Goal: Task Accomplishment & Management: Manage account settings

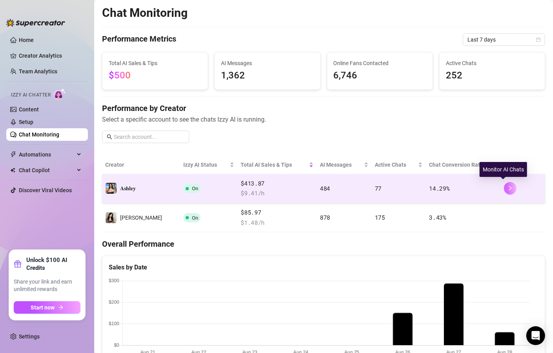
click at [508, 188] on icon "right" at bounding box center [510, 188] width 5 height 5
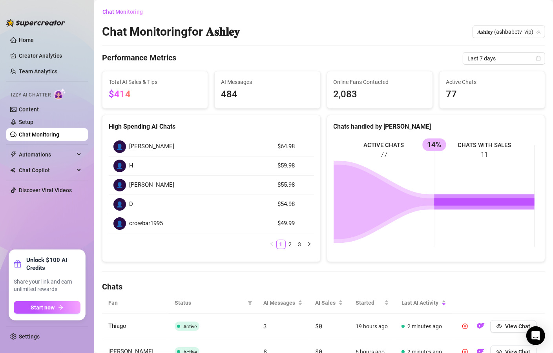
drag, startPoint x: 26, startPoint y: 339, endPoint x: 40, endPoint y: 315, distance: 27.8
click at [27, 338] on link "Settings" at bounding box center [29, 337] width 21 height 6
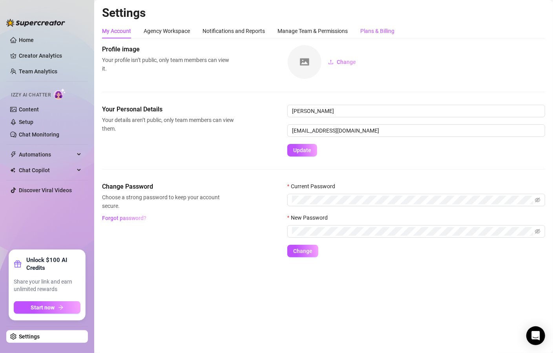
click at [381, 35] on div "Plans & Billing" at bounding box center [378, 31] width 34 height 9
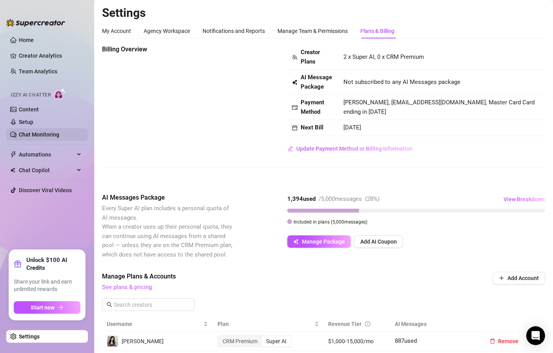
click at [35, 132] on link "Chat Monitoring" at bounding box center [39, 135] width 40 height 6
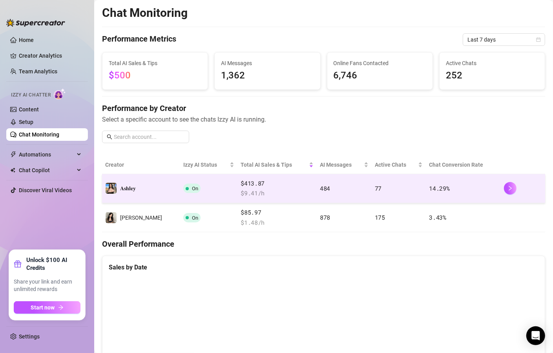
click at [264, 196] on span "$ 9.41 /h" at bounding box center [277, 193] width 73 height 9
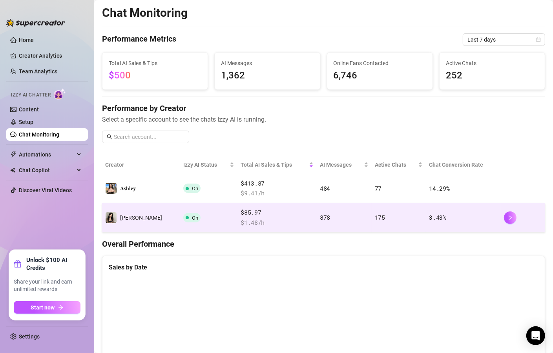
click at [183, 213] on span "On" at bounding box center [191, 217] width 17 height 9
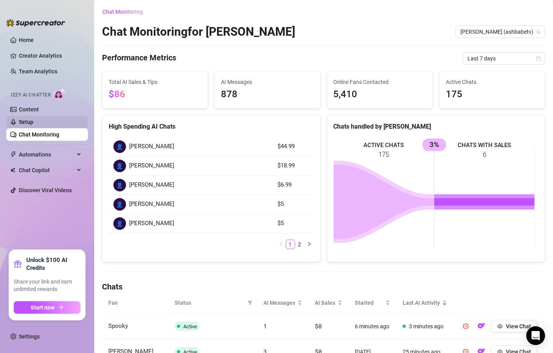
click at [33, 123] on link "Setup" at bounding box center [26, 122] width 15 height 6
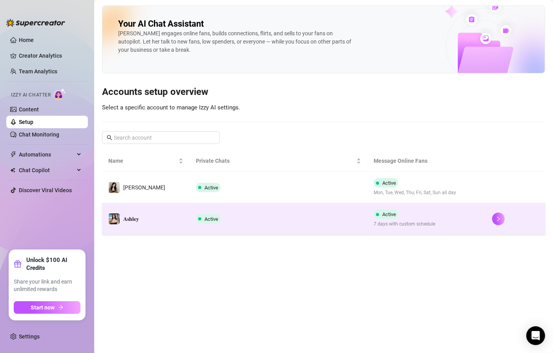
click at [195, 225] on td "Active" at bounding box center [279, 218] width 178 height 31
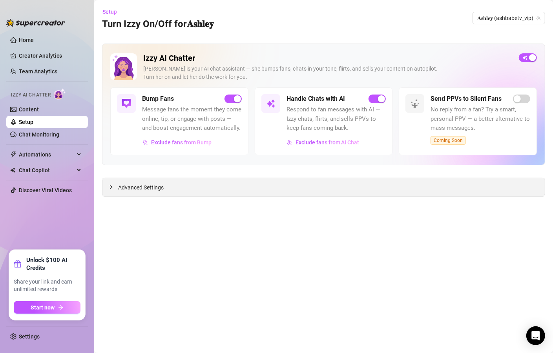
click at [262, 189] on div "Advanced Settings" at bounding box center [324, 187] width 443 height 18
click at [112, 187] on icon "collapsed" at bounding box center [111, 187] width 5 height 5
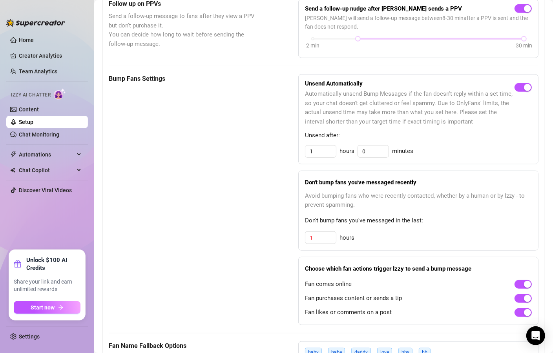
scroll to position [330, 0]
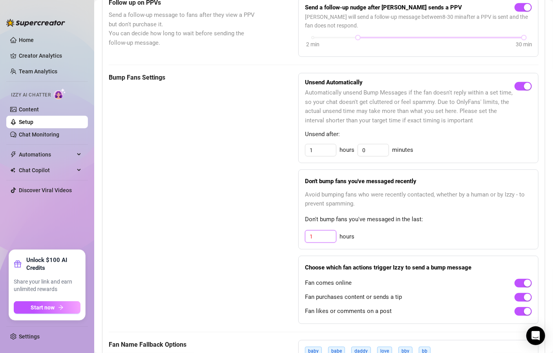
click at [313, 242] on input "1" at bounding box center [321, 237] width 31 height 12
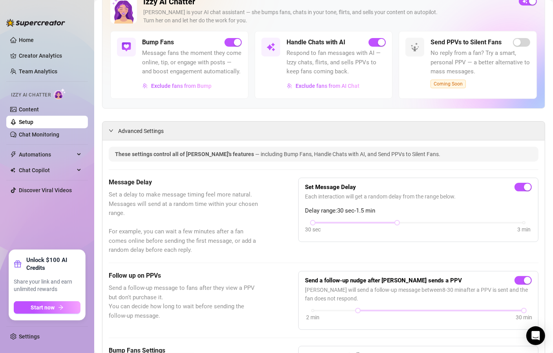
scroll to position [0, 0]
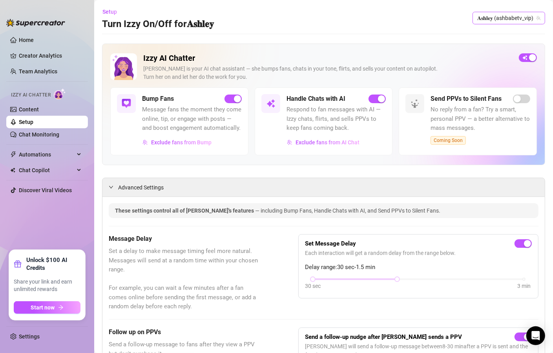
click at [496, 16] on span "𝐀𝐬𝐡𝐥𝐞𝐲 (ashbabetv_vip)" at bounding box center [509, 18] width 63 height 12
type input "3"
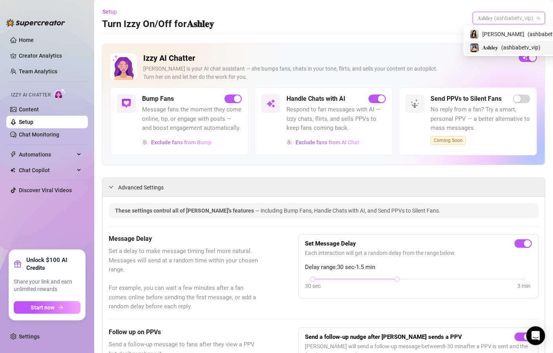
click at [491, 44] on div "𝐀𝐬𝐡𝐥𝐞𝐲 ( ashbabetv_vip )" at bounding box center [513, 47] width 97 height 13
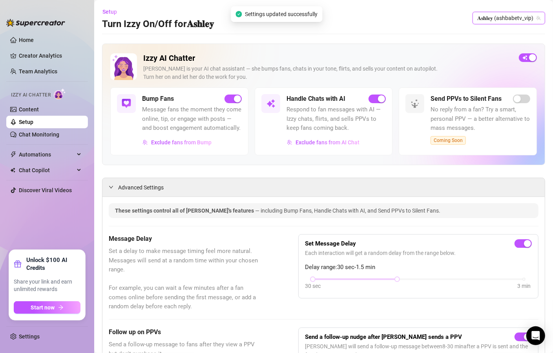
click at [492, 20] on span "𝐀𝐬𝐡𝐥𝐞𝐲 (ashbabetv_vip)" at bounding box center [509, 18] width 63 height 12
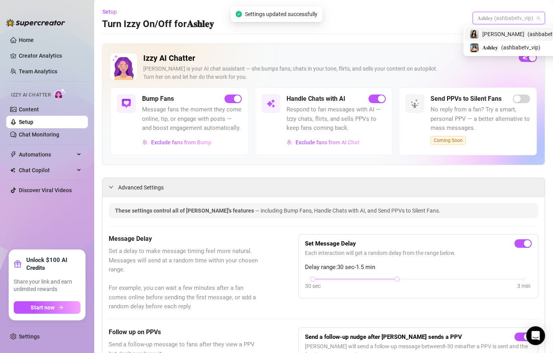
click at [492, 32] on span "[PERSON_NAME]" at bounding box center [504, 34] width 42 height 9
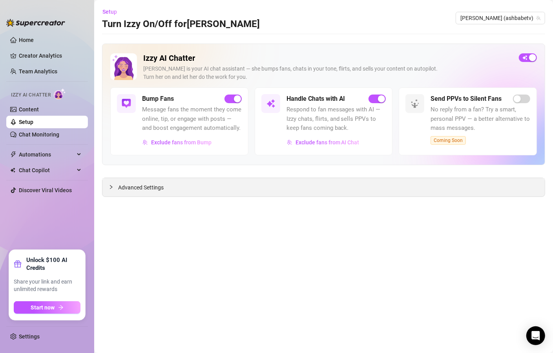
click at [130, 189] on span "Advanced Settings" at bounding box center [141, 187] width 46 height 9
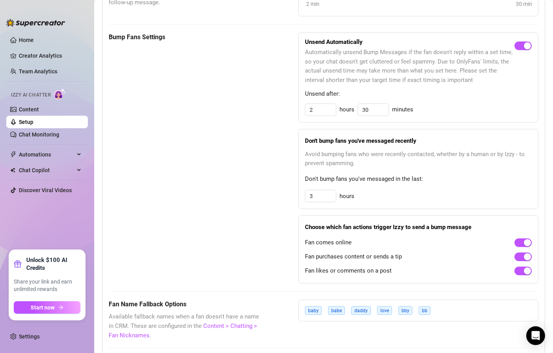
scroll to position [340, 0]
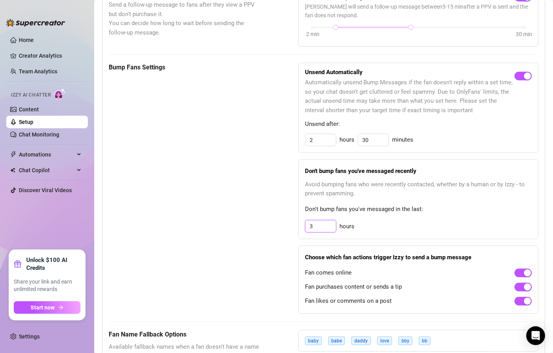
click at [322, 146] on input "3" at bounding box center [321, 140] width 31 height 12
type input "3"
click at [269, 273] on div "Bump Fans Settings Unsend Automatically Automatically unsend Bump Messages if t…" at bounding box center [324, 189] width 430 height 252
click at [320, 233] on input "3" at bounding box center [321, 227] width 31 height 12
type input "3"
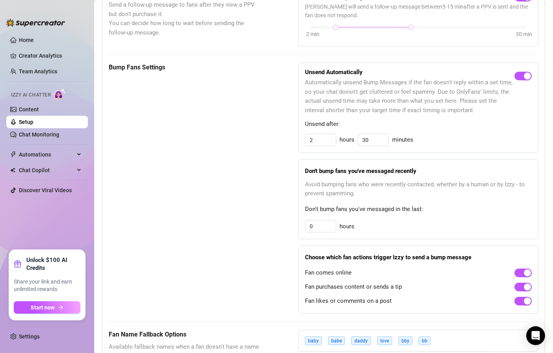
type input "3"
click at [382, 233] on div "3 hours" at bounding box center [418, 226] width 227 height 13
click at [328, 233] on input "3" at bounding box center [321, 227] width 31 height 12
type input "1"
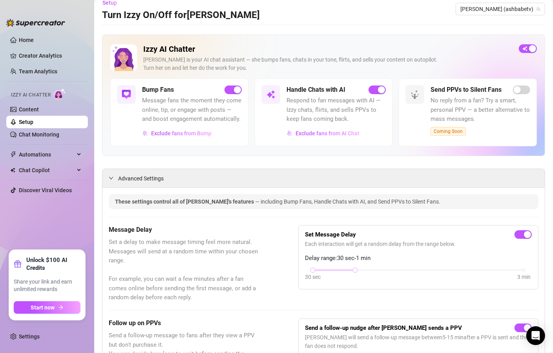
scroll to position [0, 0]
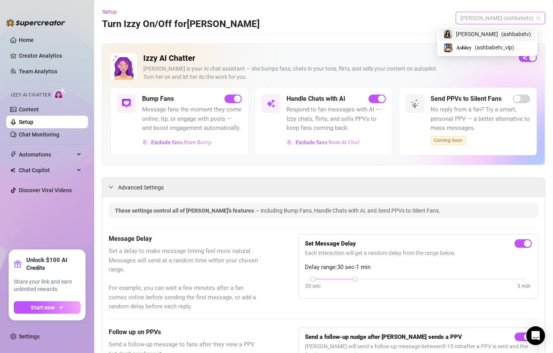
click at [522, 23] on span "Ashley (ashbabetv)" at bounding box center [501, 18] width 80 height 12
type input "3"
click at [497, 50] on span "( ashbabetv_vip )" at bounding box center [494, 47] width 39 height 9
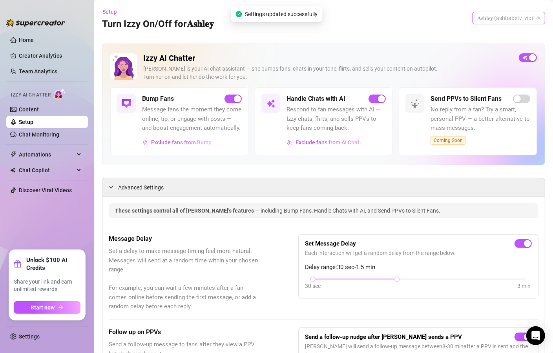
click at [496, 13] on span "𝐀𝐬𝐡𝐥𝐞𝐲 (ashbabetv_vip)" at bounding box center [509, 18] width 63 height 12
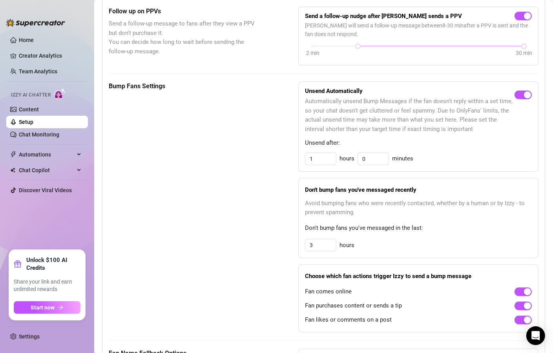
scroll to position [330, 0]
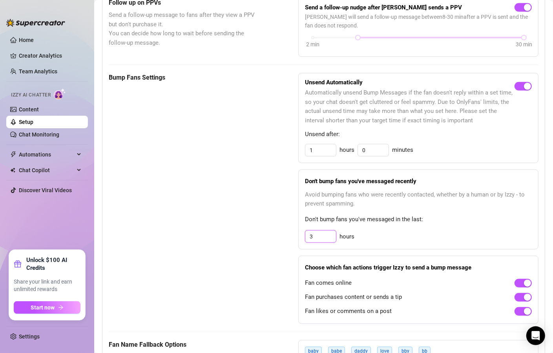
click at [313, 156] on input "3" at bounding box center [321, 151] width 31 height 12
type input "3"
click at [315, 243] on input "3" at bounding box center [321, 237] width 31 height 12
type input "3"
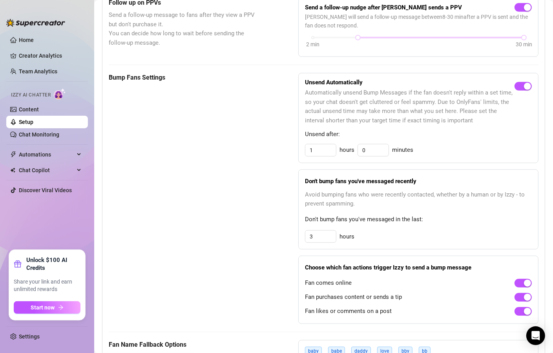
click at [407, 240] on div "3 hours" at bounding box center [418, 237] width 227 height 13
click at [311, 243] on input "3" at bounding box center [321, 237] width 31 height 12
drag, startPoint x: 311, startPoint y: 250, endPoint x: 305, endPoint y: 248, distance: 6.6
click at [306, 243] on input "3" at bounding box center [321, 237] width 31 height 12
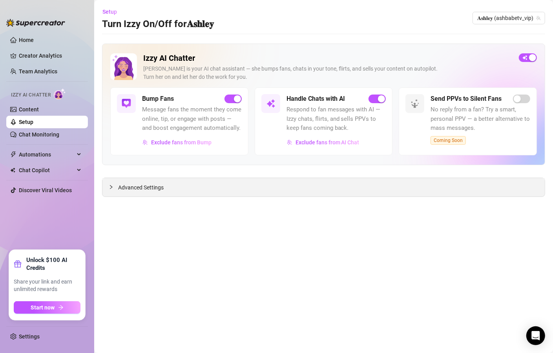
click at [112, 187] on icon "collapsed" at bounding box center [111, 187] width 2 height 4
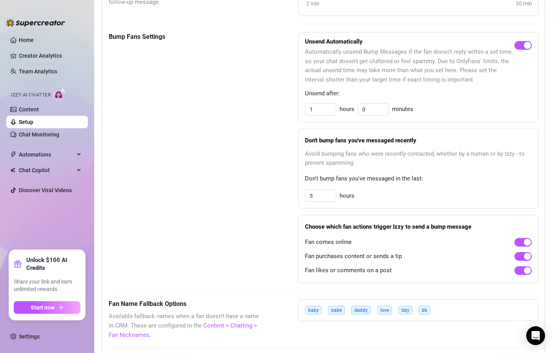
scroll to position [377, 0]
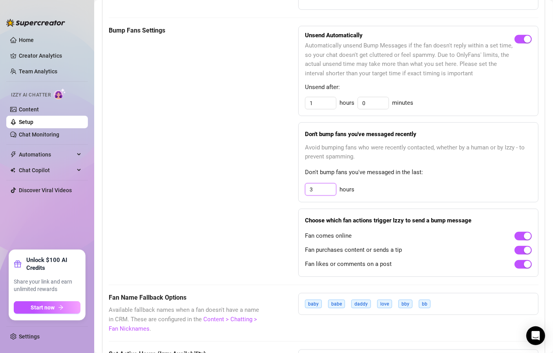
click at [315, 193] on input "3" at bounding box center [321, 190] width 31 height 12
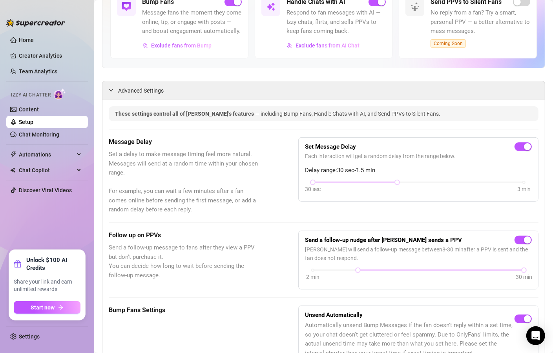
scroll to position [0, 0]
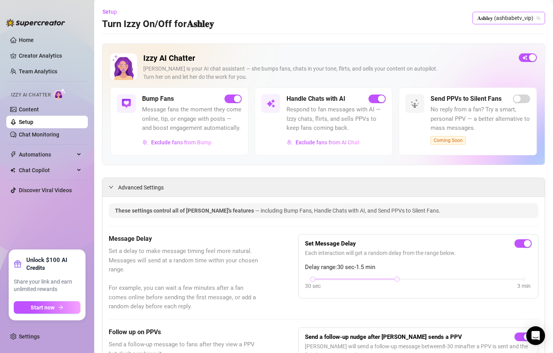
click at [494, 20] on span "𝐀𝐬𝐡𝐥𝐞𝐲 (ashbabetv_vip)" at bounding box center [509, 18] width 63 height 12
type input "3"
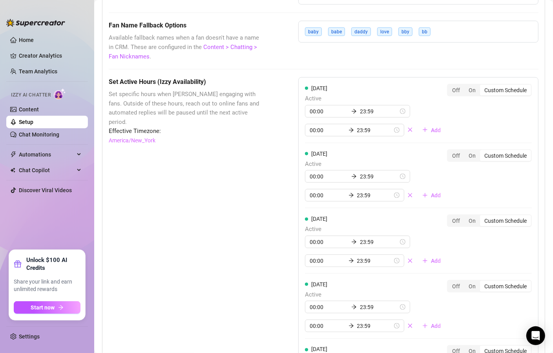
scroll to position [320, 0]
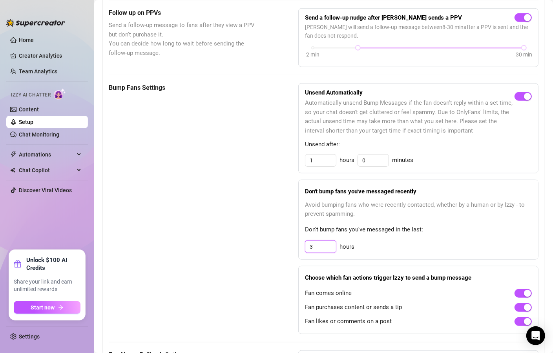
click at [315, 253] on input "3" at bounding box center [321, 247] width 31 height 12
type input "3"
click at [390, 251] on div "3 hours" at bounding box center [418, 247] width 227 height 13
click at [328, 253] on input "3" at bounding box center [321, 247] width 31 height 12
type input "3"
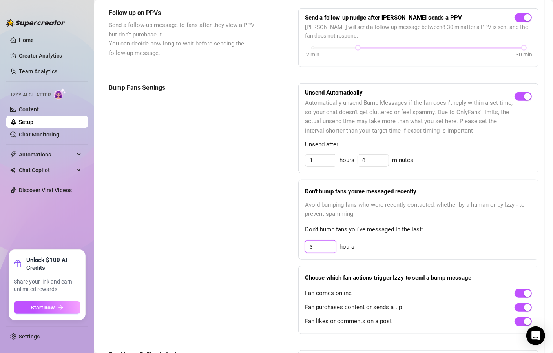
click at [318, 253] on input "3" at bounding box center [321, 247] width 31 height 12
type input "3"
click at [39, 110] on link "Content" at bounding box center [29, 109] width 20 height 6
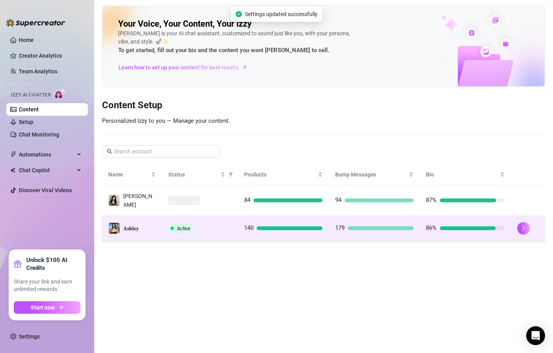
click at [213, 227] on div "Active" at bounding box center [199, 228] width 63 height 9
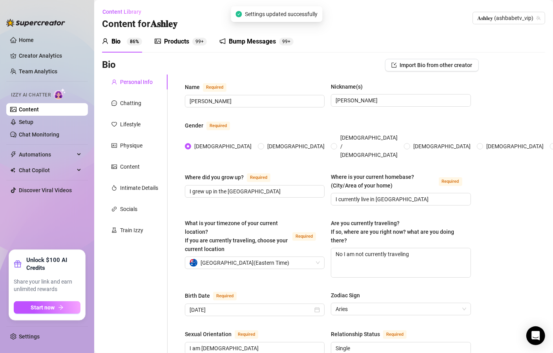
click at [172, 40] on div "Products" at bounding box center [176, 41] width 25 height 9
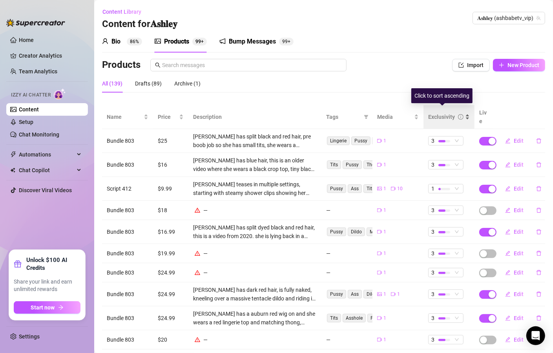
click at [460, 115] on div "Exclusivity" at bounding box center [449, 117] width 42 height 9
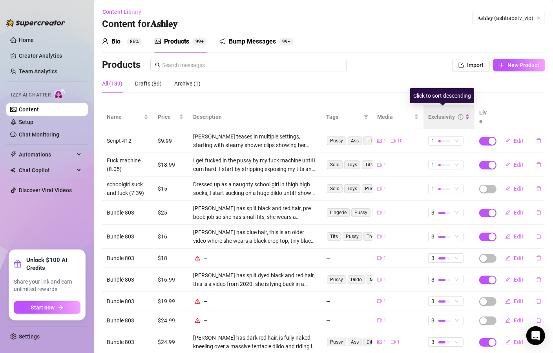
click at [450, 113] on div "Exclusivity" at bounding box center [445, 117] width 35 height 9
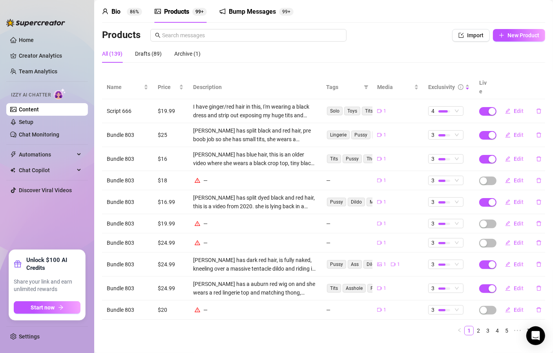
scroll to position [33, 0]
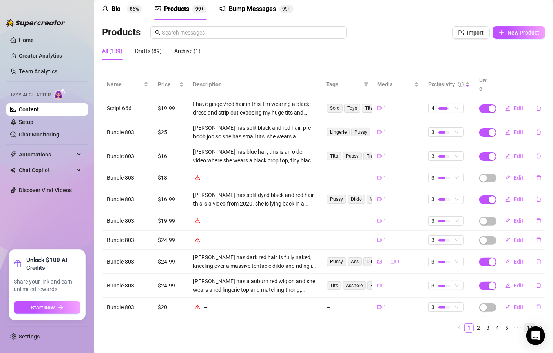
click at [525, 324] on link "14" at bounding box center [530, 328] width 11 height 9
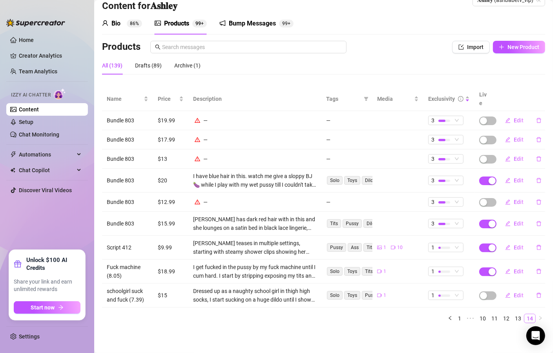
scroll to position [9, 0]
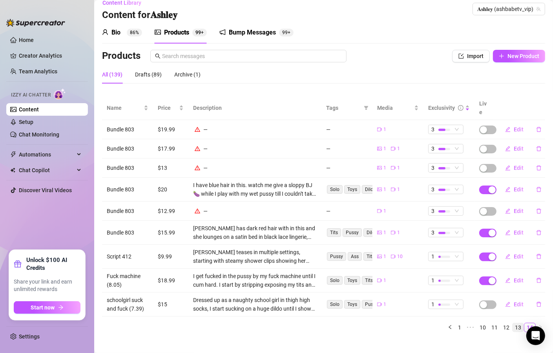
click at [513, 324] on link "13" at bounding box center [518, 328] width 11 height 9
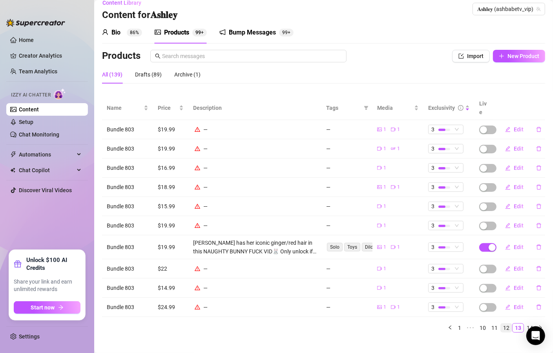
click at [501, 324] on link "12" at bounding box center [506, 328] width 11 height 9
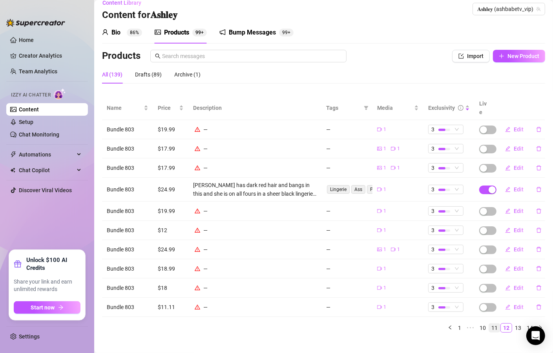
click at [489, 324] on link "11" at bounding box center [494, 328] width 11 height 9
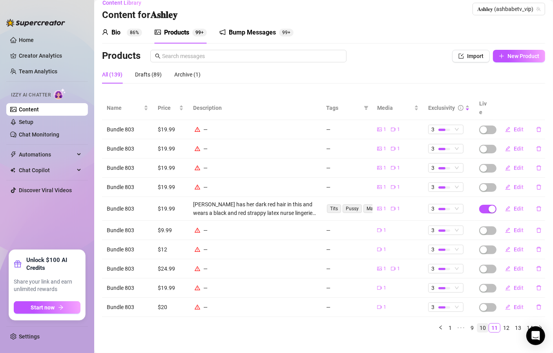
click at [478, 324] on link "10" at bounding box center [483, 328] width 11 height 9
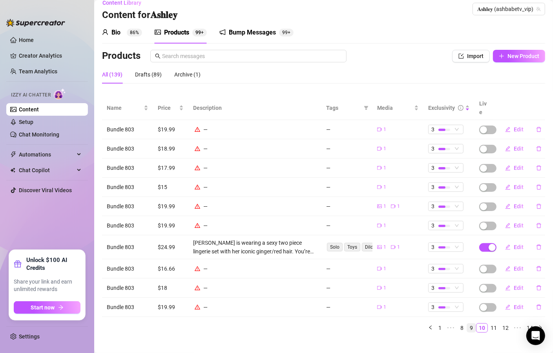
click at [467, 324] on link "9" at bounding box center [471, 328] width 9 height 9
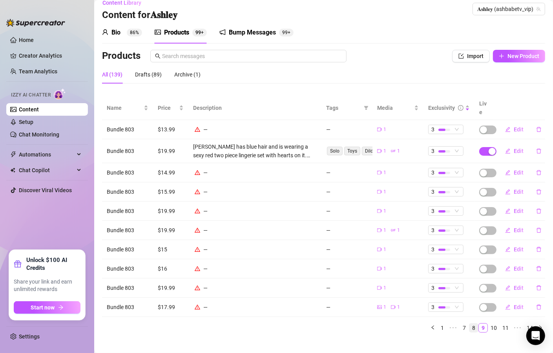
click at [470, 324] on link "8" at bounding box center [474, 328] width 9 height 9
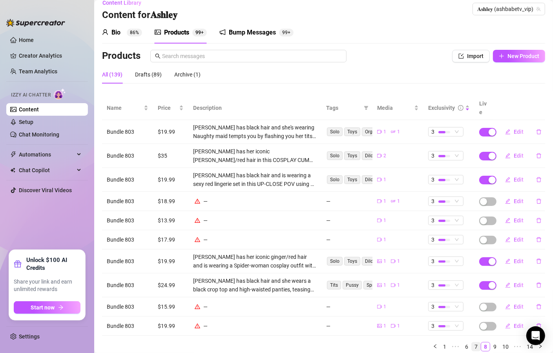
click at [472, 343] on link "7" at bounding box center [476, 347] width 9 height 9
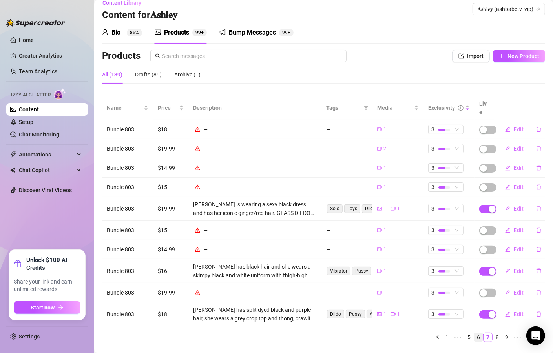
click at [474, 333] on link "6" at bounding box center [478, 337] width 9 height 9
